Goal: Task Accomplishment & Management: Use online tool/utility

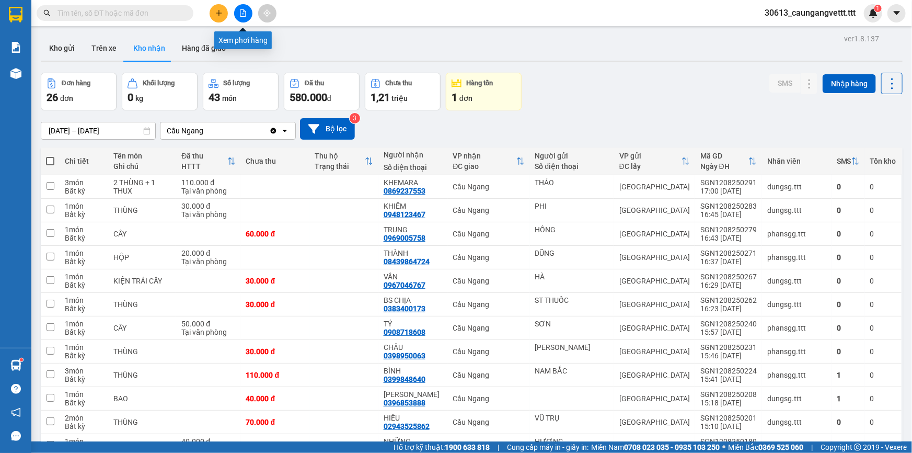
click at [240, 10] on icon "file-add" at bounding box center [242, 12] width 7 height 7
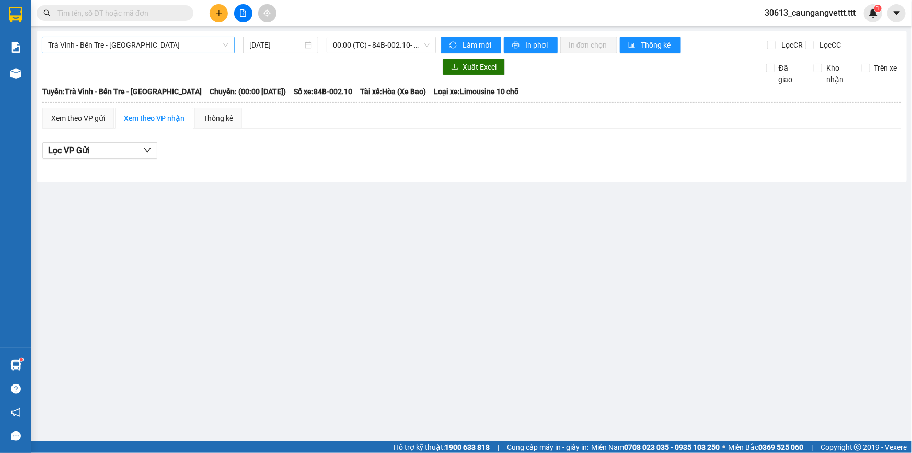
click at [155, 43] on span "Trà Vinh - Bến Tre - [GEOGRAPHIC_DATA]" at bounding box center [138, 45] width 180 height 16
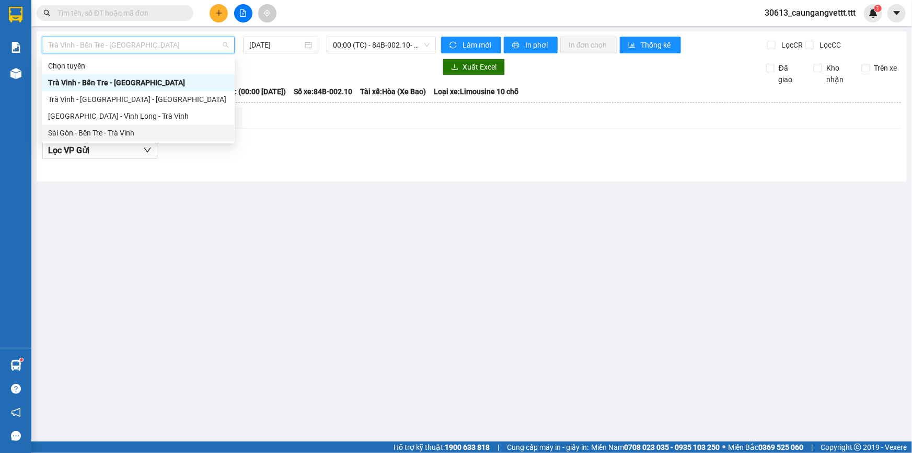
click at [135, 131] on div "Sài Gòn - Bến Tre - Trà Vinh" at bounding box center [138, 132] width 180 height 11
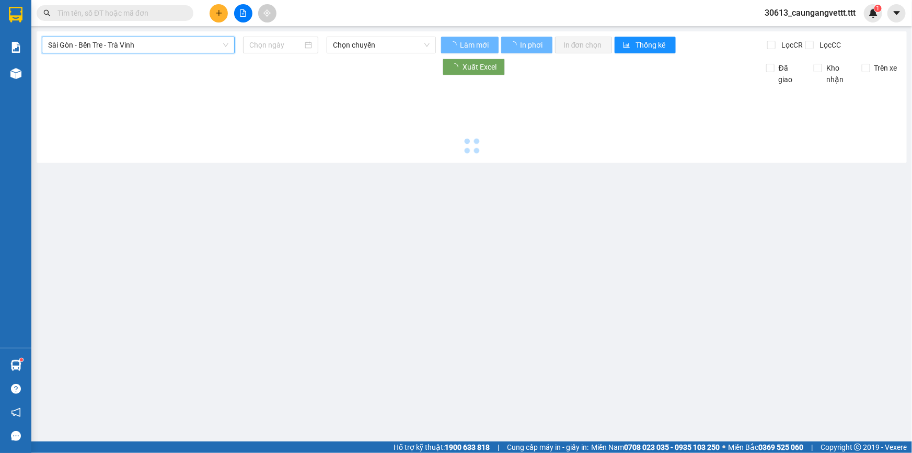
type input "[DATE]"
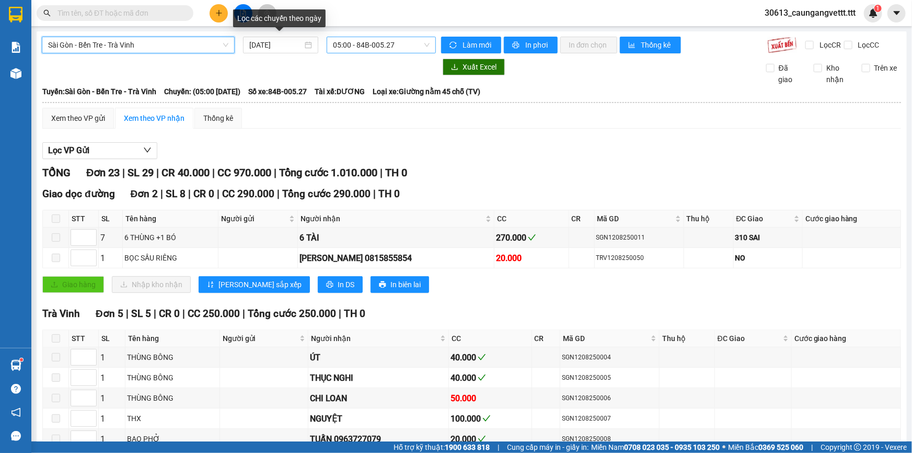
click at [336, 45] on span "05:00 - 84B-005.27" at bounding box center [381, 45] width 97 height 16
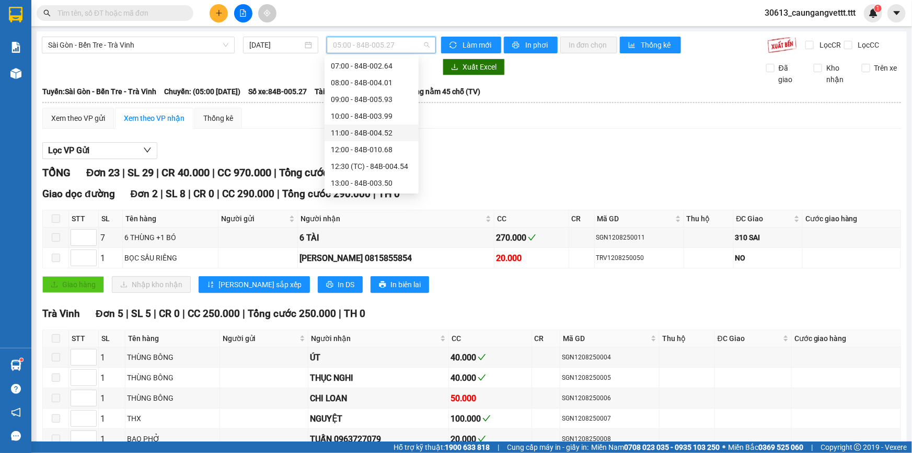
scroll to position [190, 0]
click at [353, 144] on div "18:00 - 84B-006.28" at bounding box center [372, 143] width 82 height 11
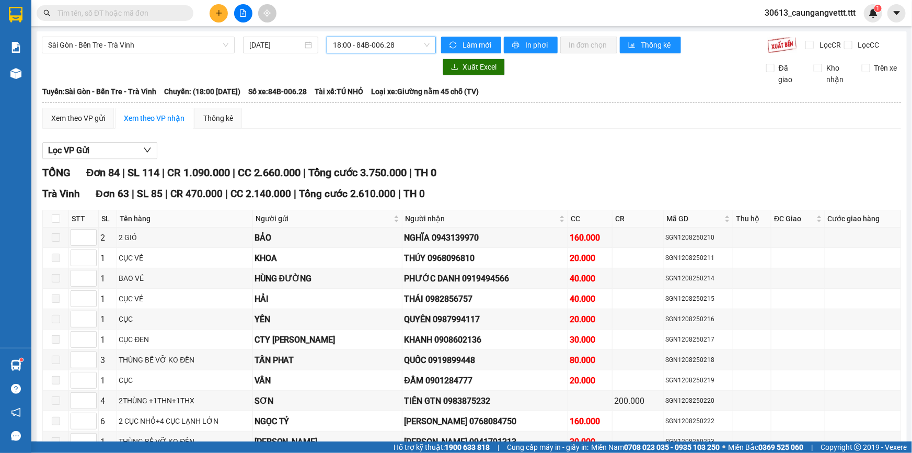
click at [386, 42] on span "18:00 - 84B-006.28" at bounding box center [381, 45] width 97 height 16
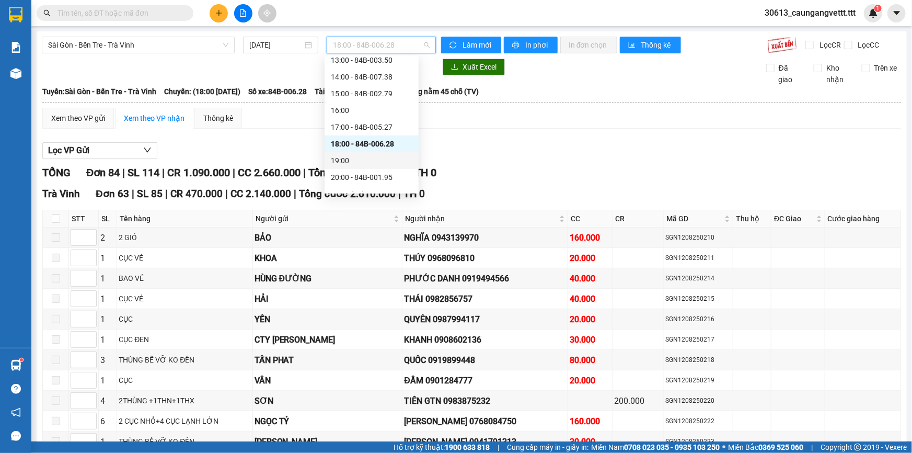
click at [353, 160] on div "19:00" at bounding box center [372, 160] width 82 height 11
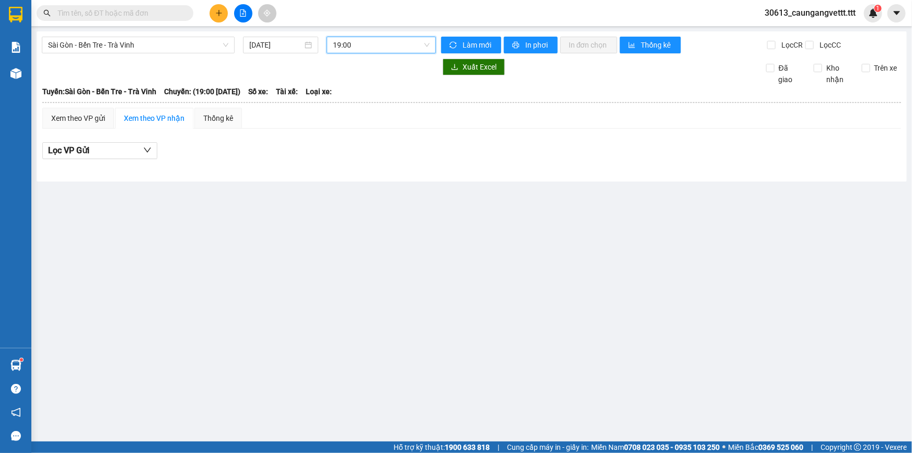
click at [391, 48] on span "19:00" at bounding box center [381, 45] width 97 height 16
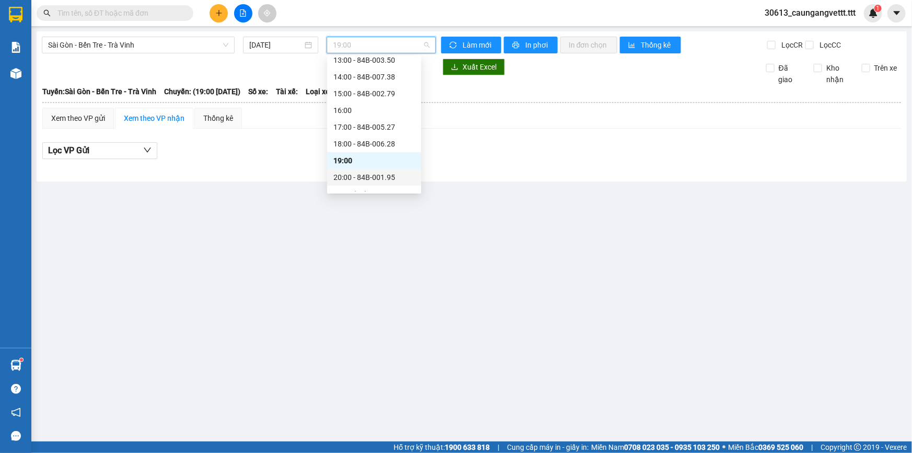
click at [362, 173] on div "20:00 - 84B-001.95" at bounding box center [374, 176] width 82 height 11
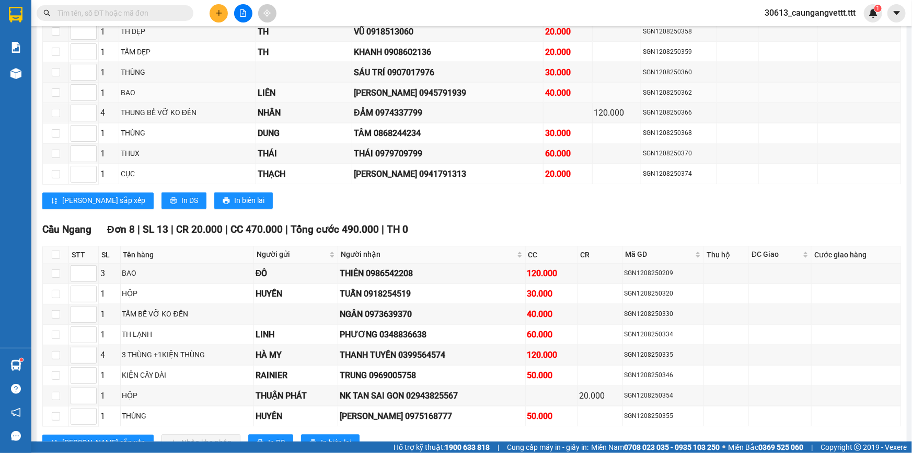
scroll to position [1013, 0]
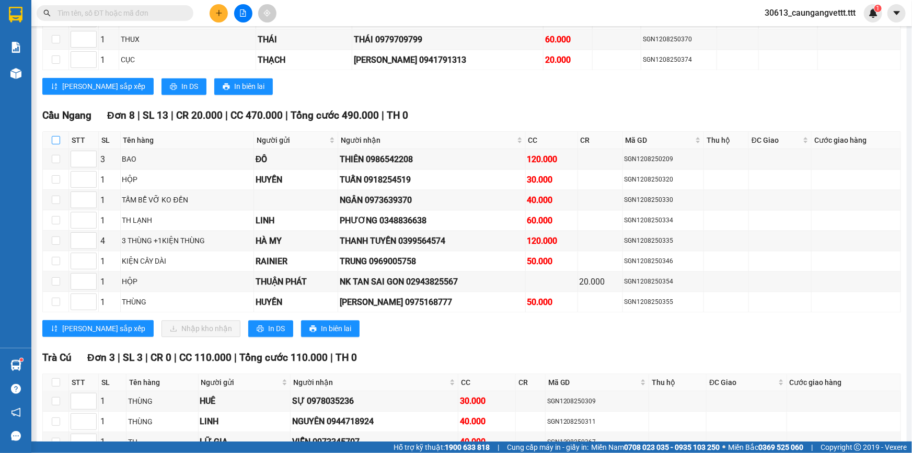
click at [54, 136] on input "checkbox" at bounding box center [56, 140] width 8 height 8
checkbox input "true"
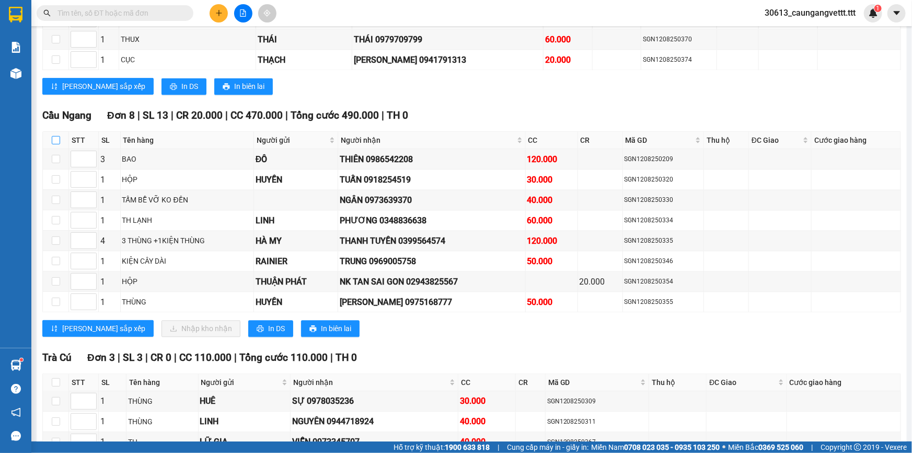
checkbox input "true"
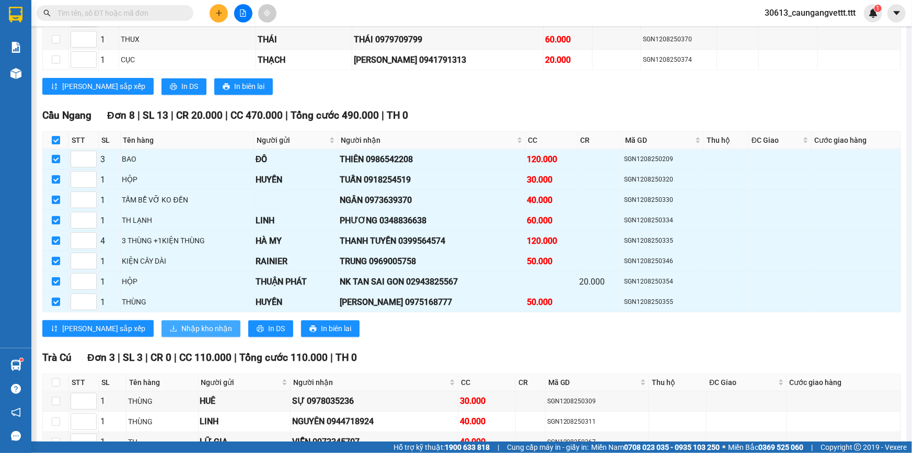
click at [181, 322] on span "Nhập kho nhận" at bounding box center [206, 327] width 51 height 11
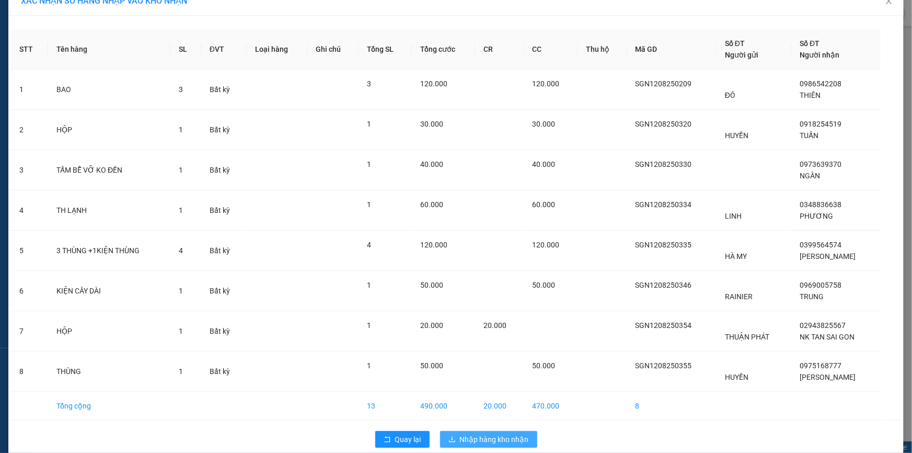
scroll to position [32, 0]
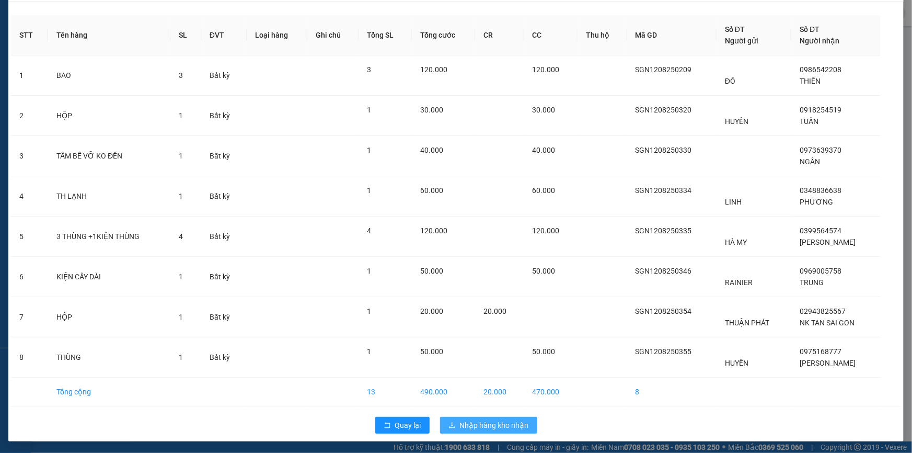
click at [490, 423] on span "Nhập hàng kho nhận" at bounding box center [494, 424] width 69 height 11
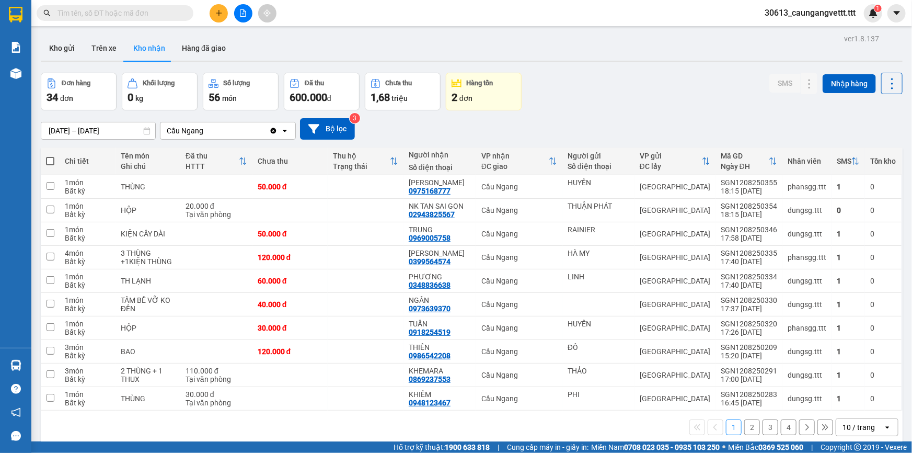
click at [868, 430] on div "10 / trang" at bounding box center [859, 427] width 47 height 17
click at [860, 409] on div "100 / trang" at bounding box center [859, 403] width 63 height 19
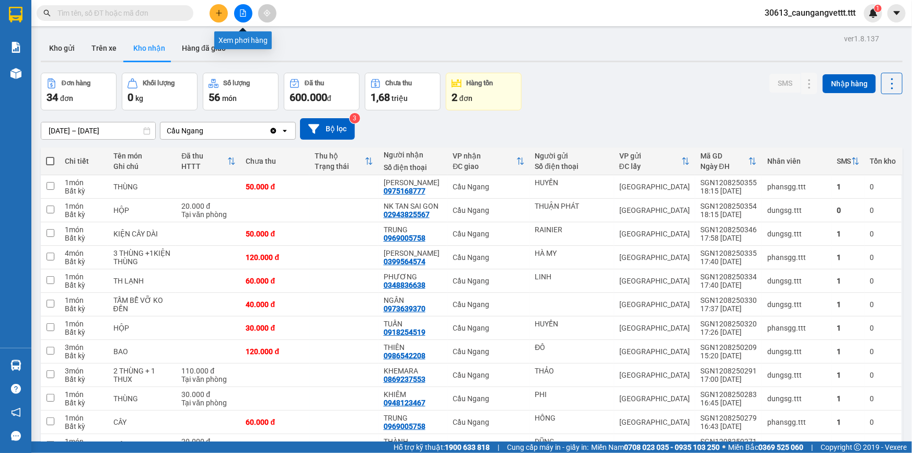
click at [243, 13] on icon "file-add" at bounding box center [243, 12] width 6 height 7
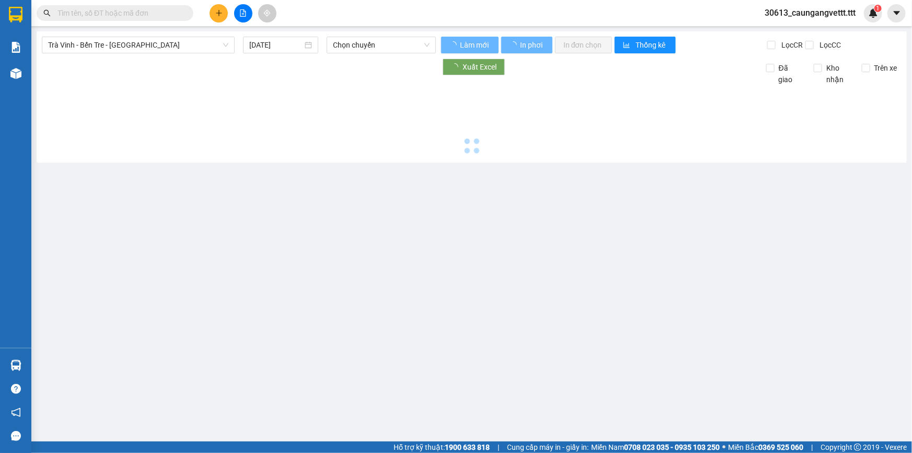
type input "13/08/2025"
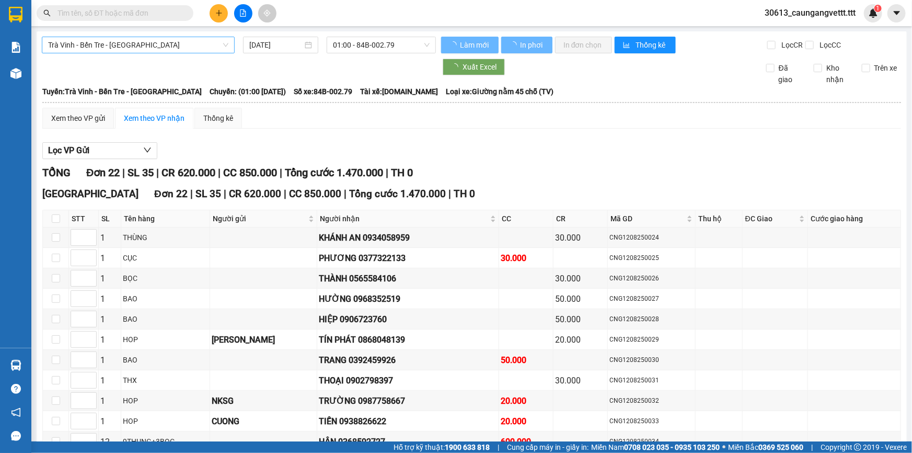
click at [157, 45] on span "Trà Vinh - Bến Tre - [GEOGRAPHIC_DATA]" at bounding box center [138, 45] width 180 height 16
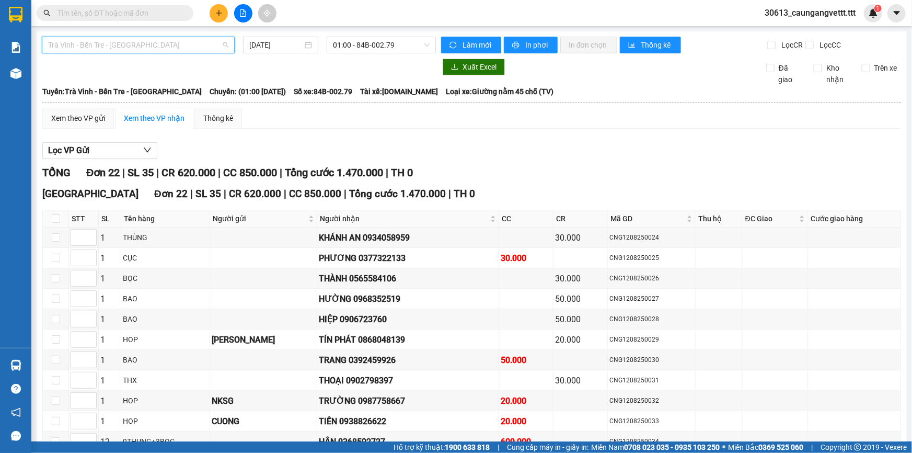
click at [136, 135] on div "Xem theo VP gửi Xem theo VP nhận Thống kê Lọc VP Gửi TỔNG Đơn 22 | SL 35 | CR …" at bounding box center [471, 411] width 858 height 606
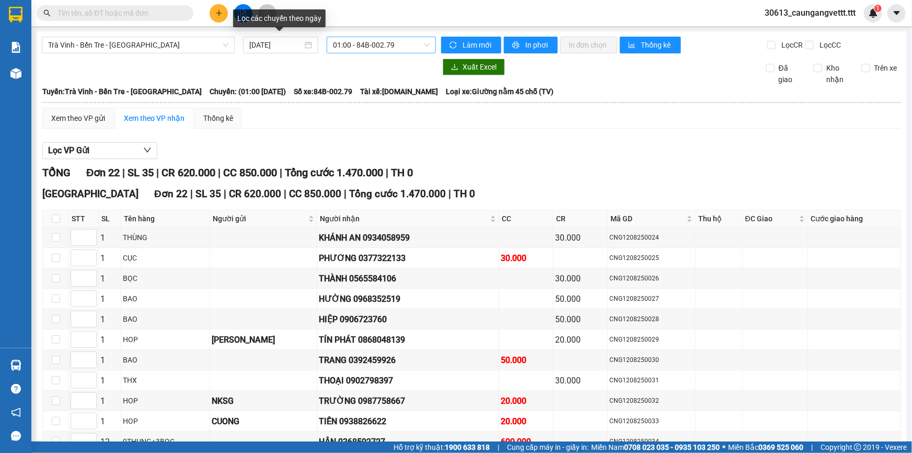
click at [361, 46] on span "01:00 - 84B-002.79" at bounding box center [381, 45] width 97 height 16
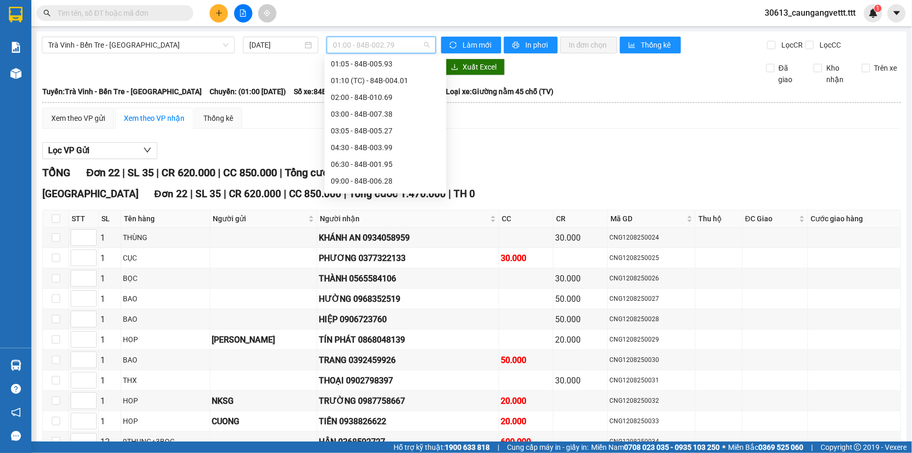
scroll to position [29, 0]
click at [127, 44] on span "Trà Vinh - Bến Tre - [GEOGRAPHIC_DATA]" at bounding box center [138, 45] width 180 height 16
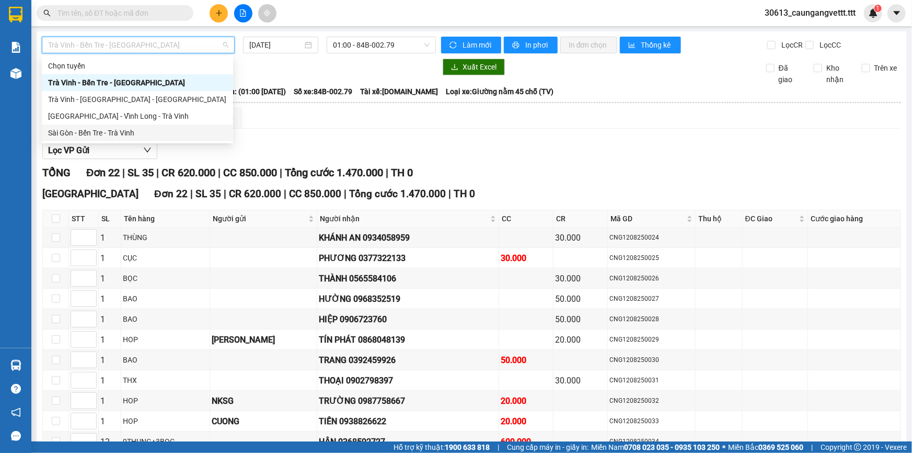
click at [118, 135] on div "Sài Gòn - Bến Tre - Trà Vinh" at bounding box center [137, 132] width 179 height 11
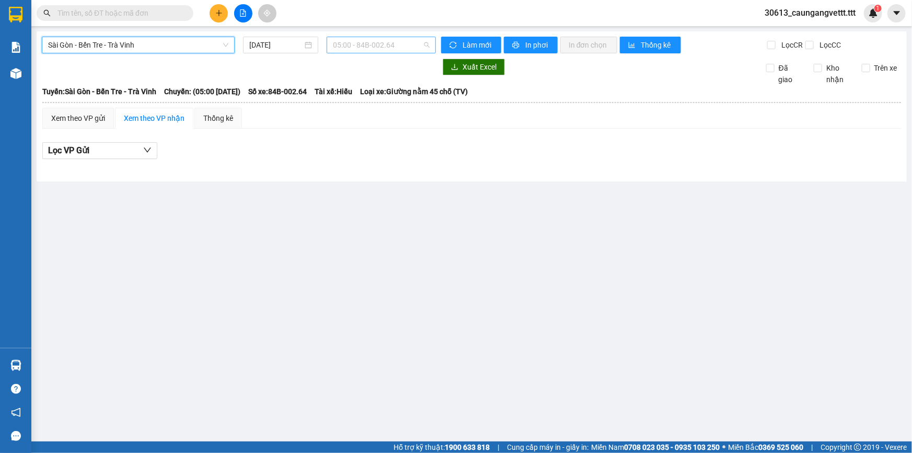
scroll to position [16, 0]
click at [367, 43] on span "05:00 - 84B-002.64" at bounding box center [381, 45] width 97 height 16
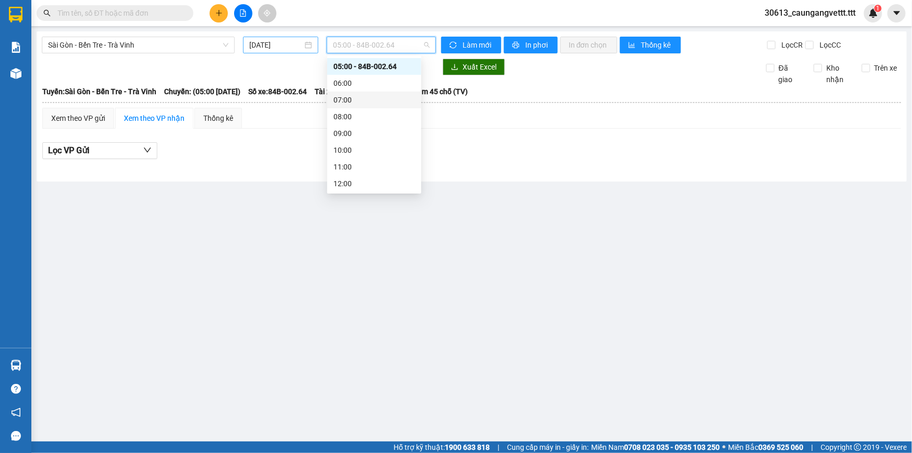
click at [250, 42] on input "13/08/2025" at bounding box center [275, 44] width 53 height 11
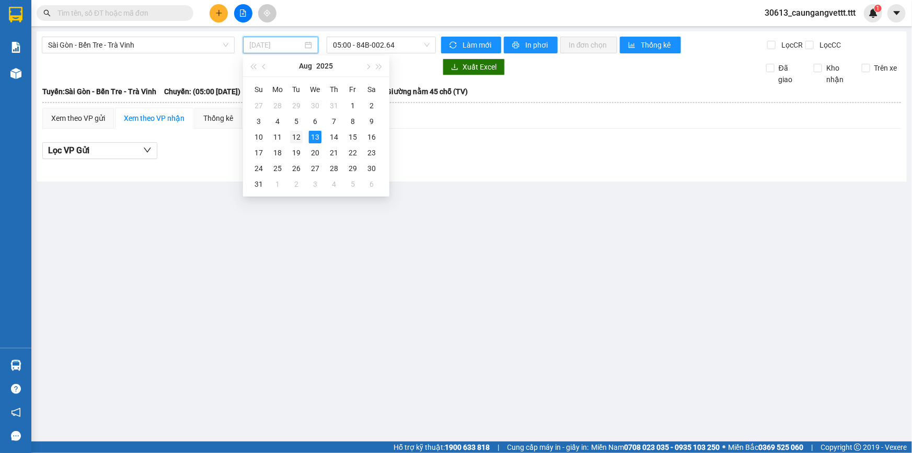
click at [298, 138] on div "12" at bounding box center [296, 137] width 13 height 13
type input "[DATE]"
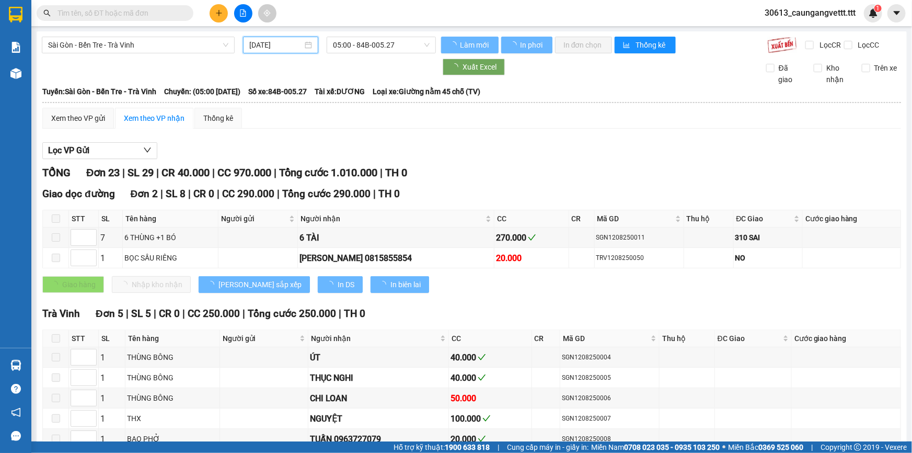
click at [350, 43] on span "05:00 - 84B-005.27" at bounding box center [381, 45] width 97 height 16
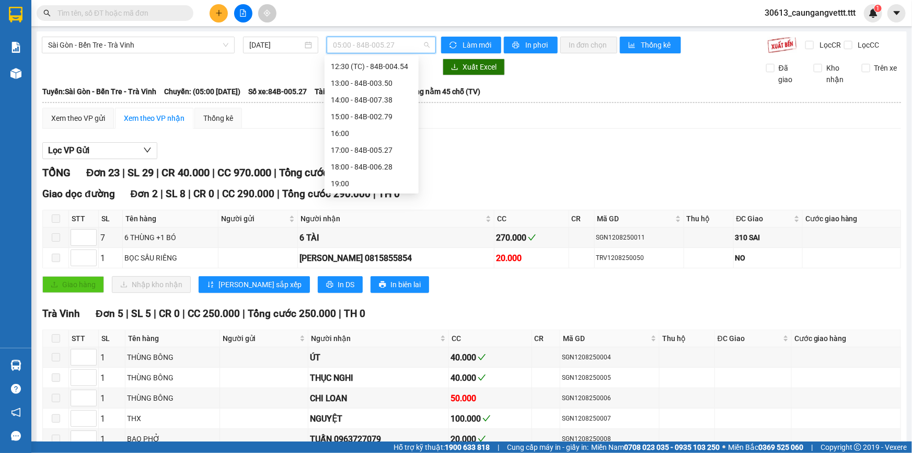
scroll to position [217, 0]
click at [354, 179] on div "22:00 - 84B-003.46" at bounding box center [372, 183] width 82 height 11
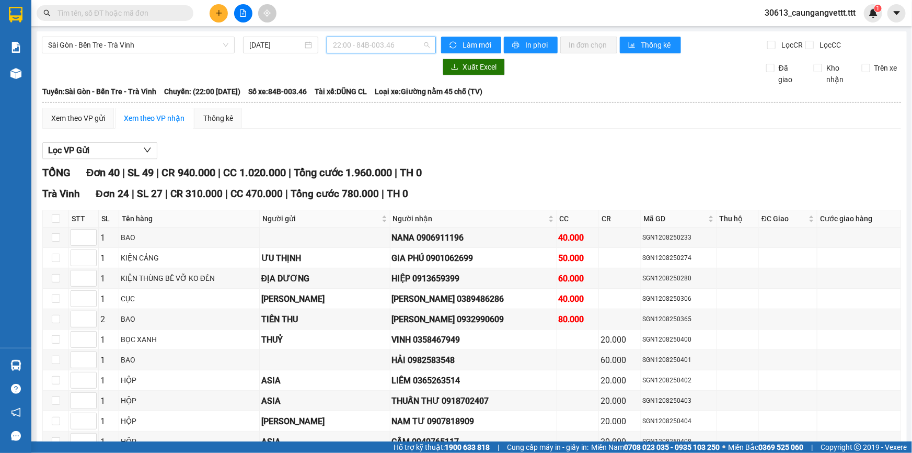
click at [388, 48] on span "22:00 - 84B-003.46" at bounding box center [381, 45] width 97 height 16
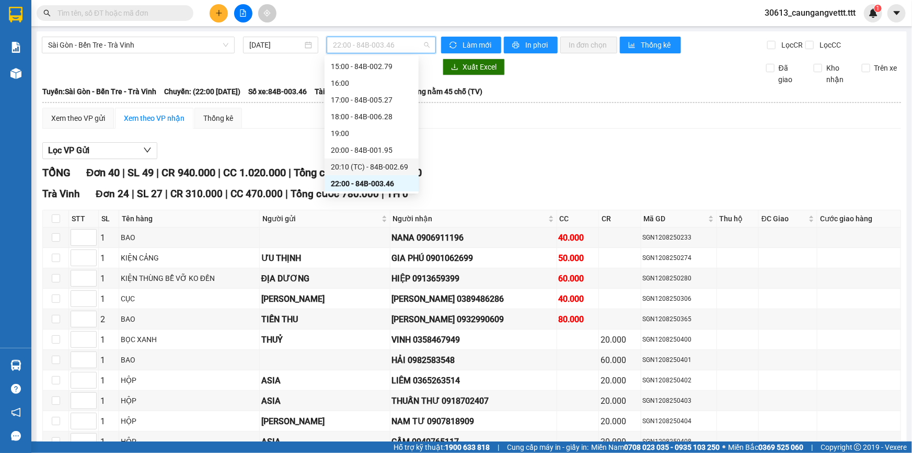
click at [357, 163] on div "20:10 (TC) - 84B-002.69" at bounding box center [372, 166] width 82 height 11
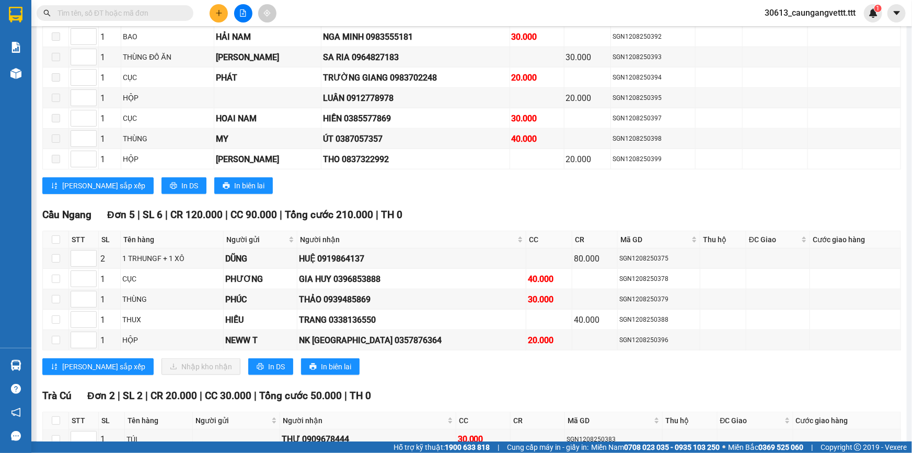
scroll to position [507, 0]
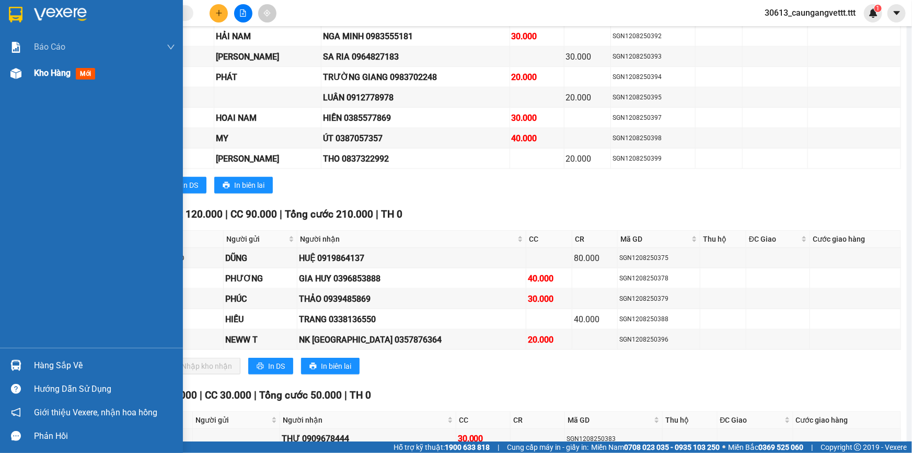
click at [52, 73] on span "Kho hàng" at bounding box center [52, 73] width 37 height 10
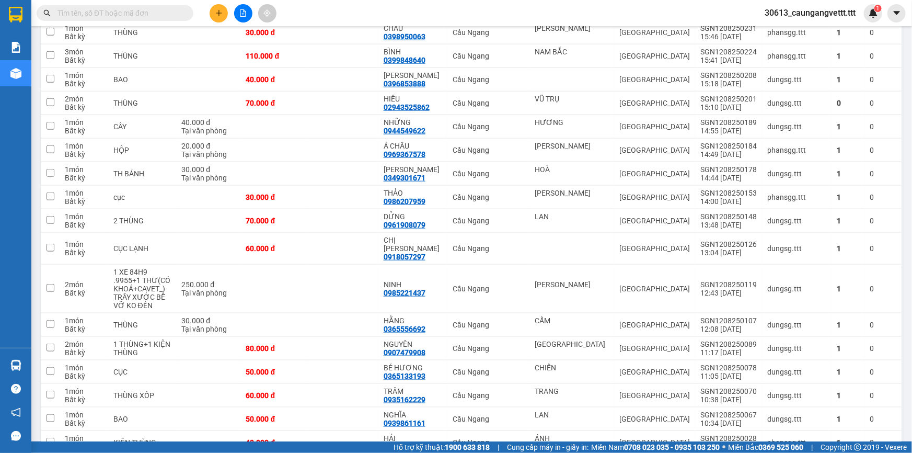
click at [240, 15] on icon "file-add" at bounding box center [242, 12] width 7 height 7
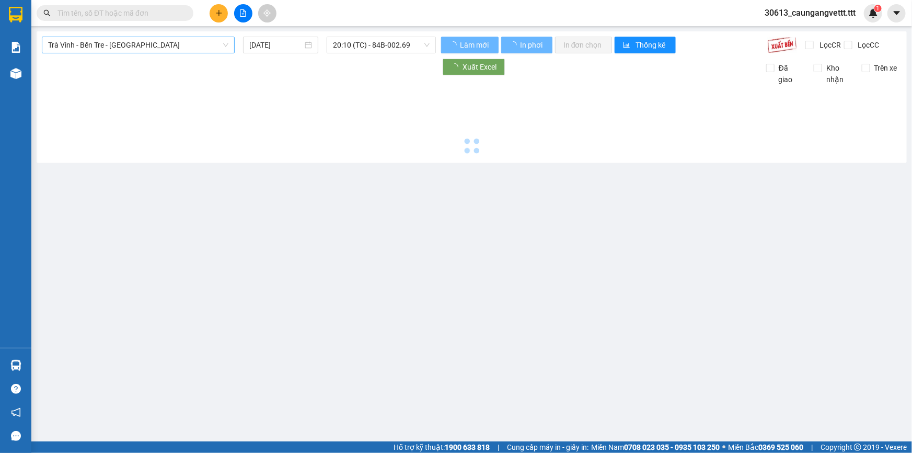
type input "13/08/2025"
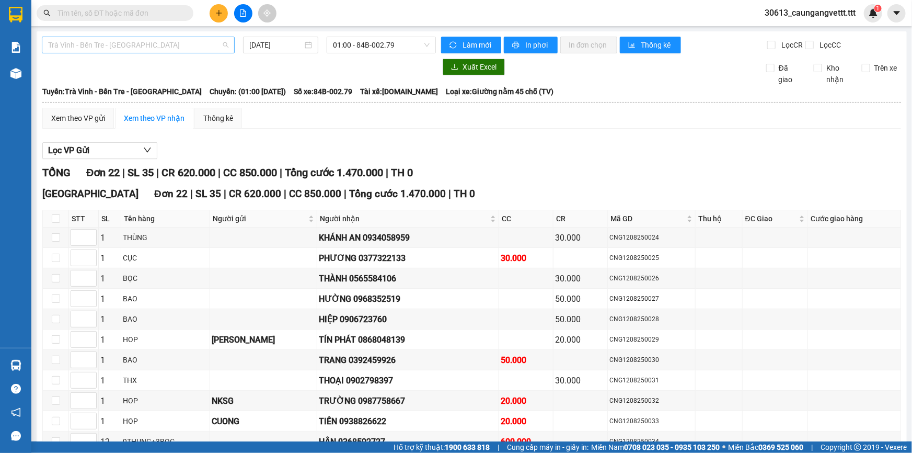
click at [168, 47] on span "Trà Vinh - Bến Tre - [GEOGRAPHIC_DATA]" at bounding box center [138, 45] width 180 height 16
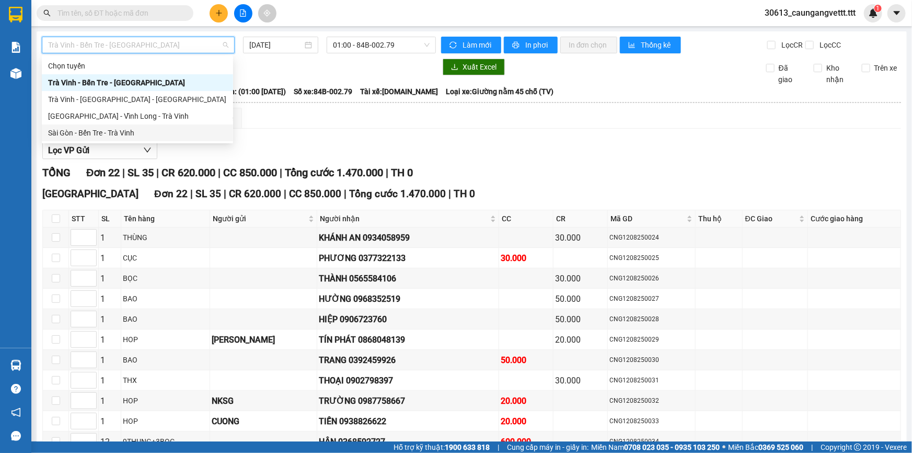
click at [129, 130] on div "Sài Gòn - Bến Tre - Trà Vinh" at bounding box center [137, 132] width 179 height 11
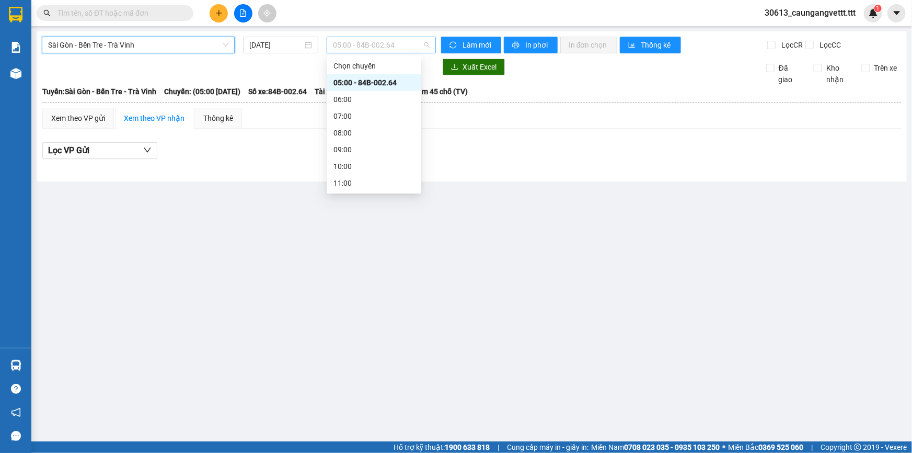
click at [366, 48] on span "05:00 - 84B-002.64" at bounding box center [381, 45] width 97 height 16
click at [257, 45] on input "13/08/2025" at bounding box center [275, 44] width 53 height 11
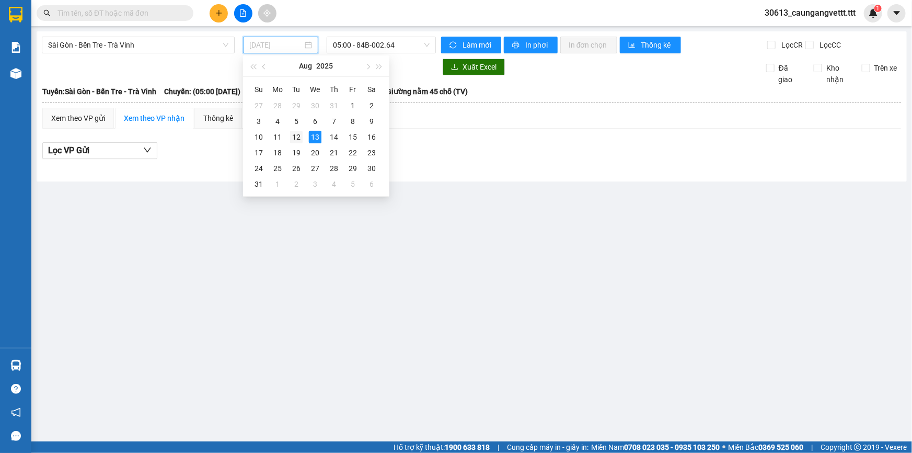
click at [298, 141] on div "12" at bounding box center [296, 137] width 13 height 13
type input "[DATE]"
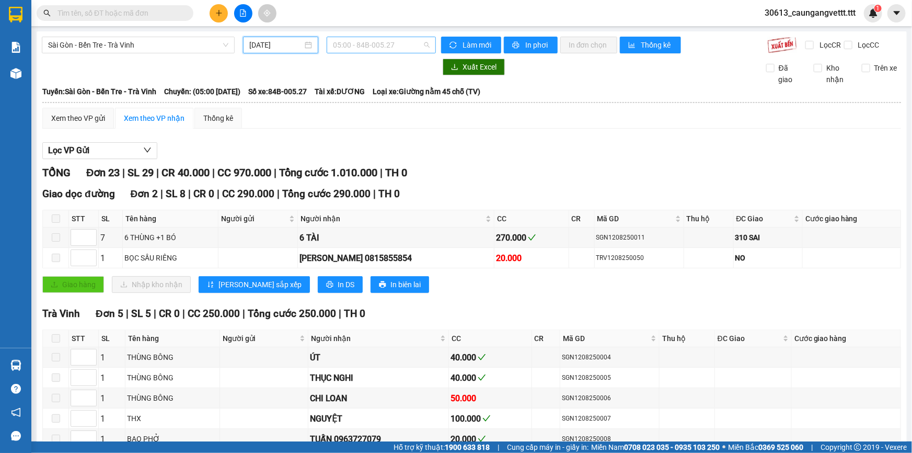
click at [350, 44] on span "05:00 - 84B-005.27" at bounding box center [381, 45] width 97 height 16
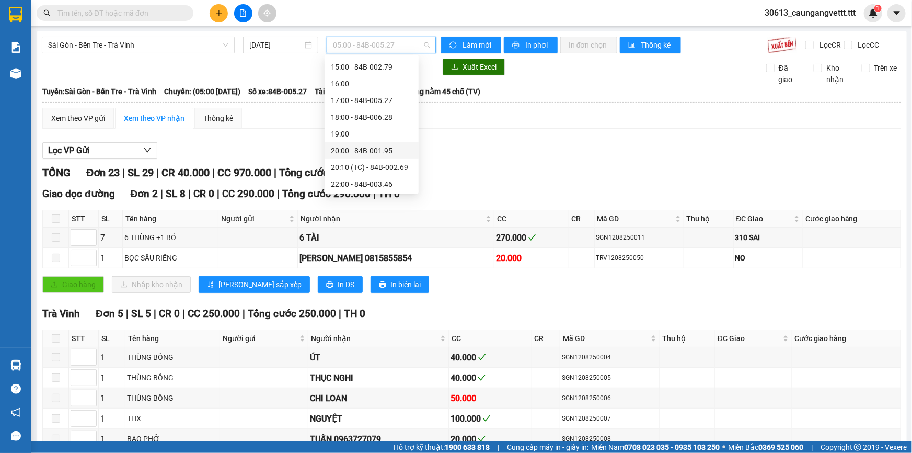
scroll to position [217, 0]
click at [354, 152] on div "20:00 - 84B-001.95" at bounding box center [372, 149] width 82 height 11
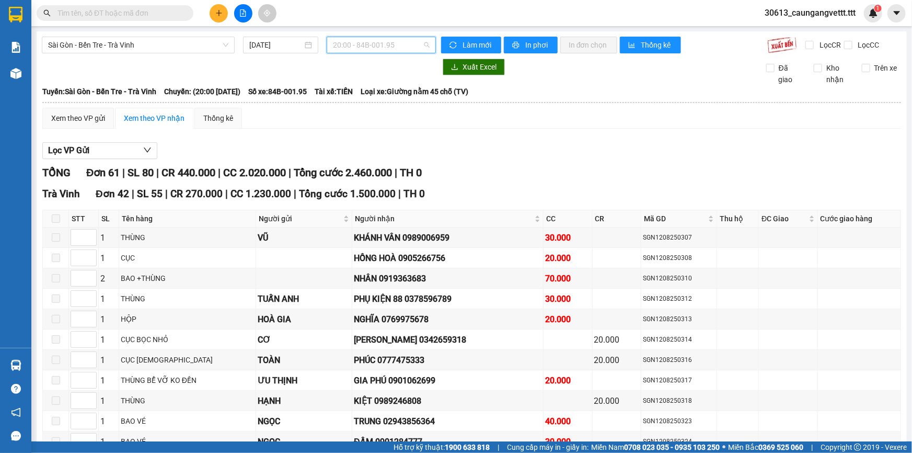
click at [398, 52] on span "20:00 - 84B-001.95" at bounding box center [381, 45] width 97 height 16
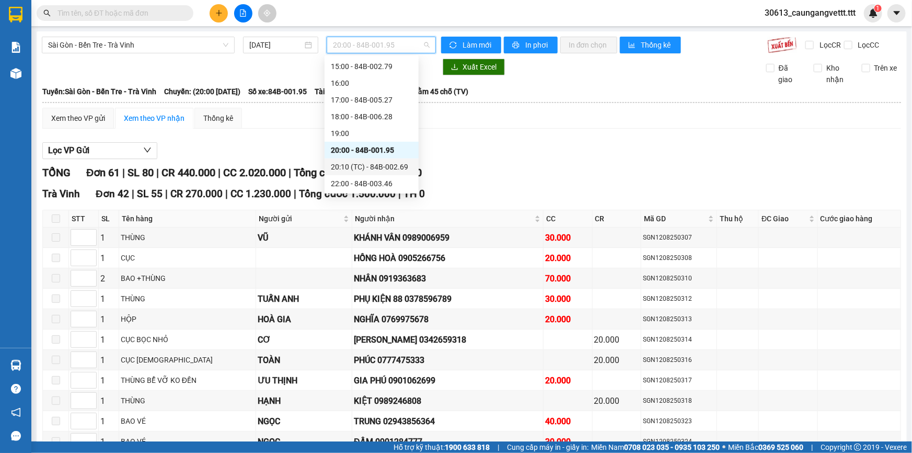
click at [369, 163] on div "20:10 (TC) - 84B-002.69" at bounding box center [372, 166] width 82 height 11
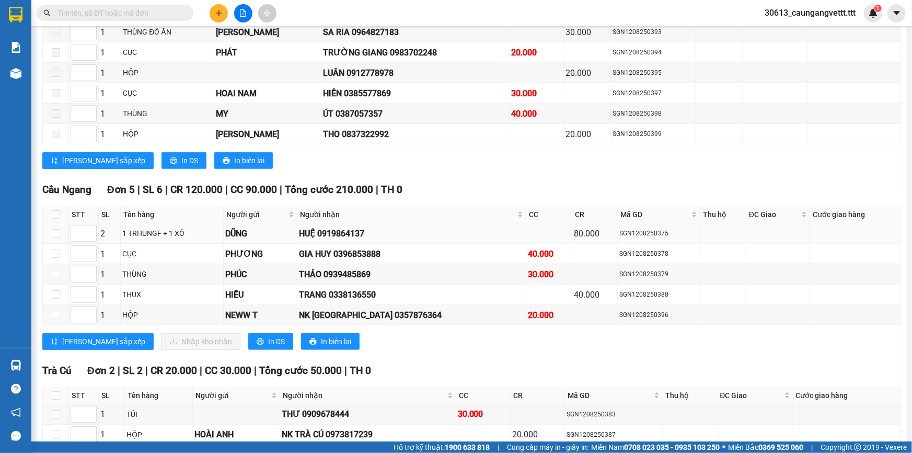
scroll to position [538, 0]
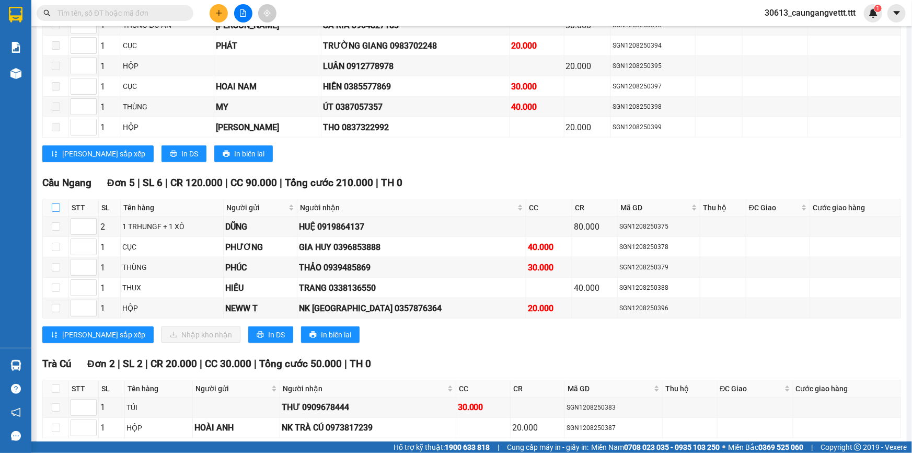
click at [56, 205] on input "checkbox" at bounding box center [56, 207] width 8 height 8
checkbox input "true"
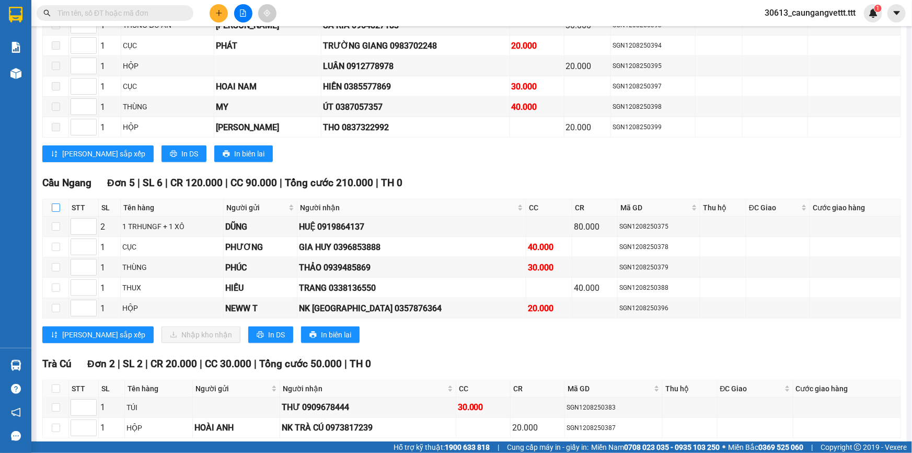
checkbox input "true"
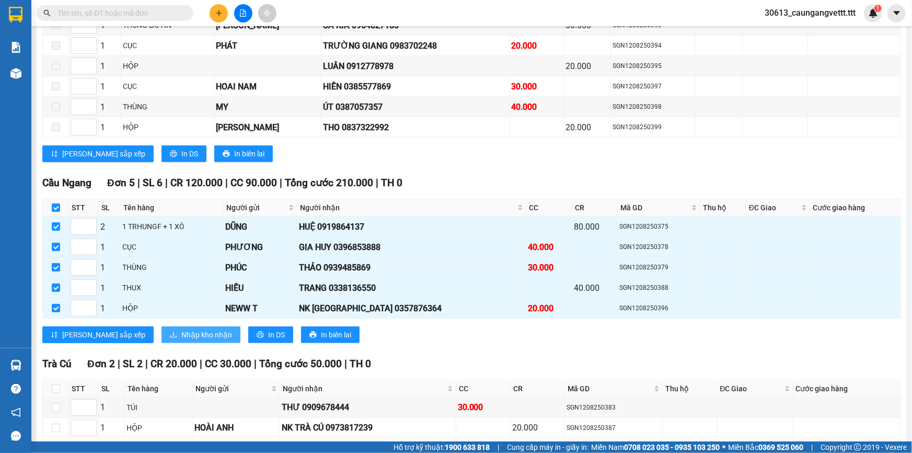
click at [181, 329] on span "Nhập kho nhận" at bounding box center [206, 334] width 51 height 11
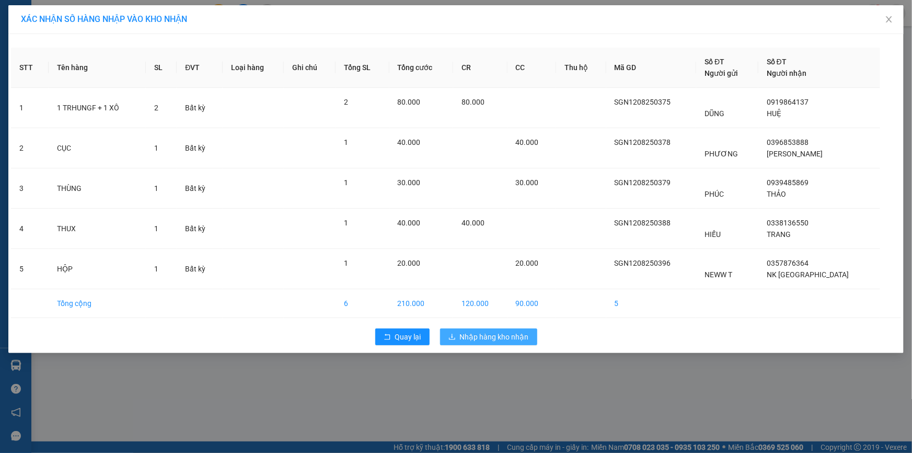
click at [500, 339] on span "Nhập hàng kho nhận" at bounding box center [494, 336] width 69 height 11
